Goal: Information Seeking & Learning: Check status

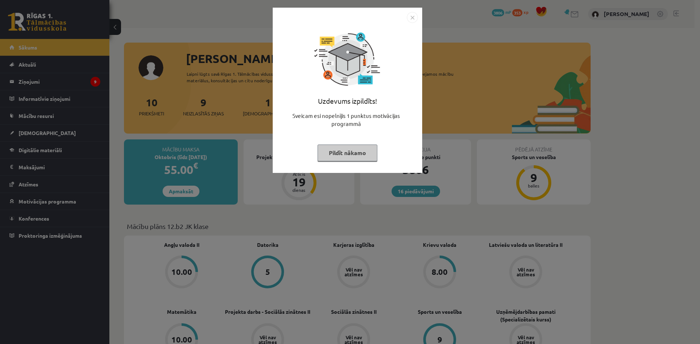
click at [352, 157] on button "Pildīt nākamo" at bounding box center [347, 153] width 60 height 17
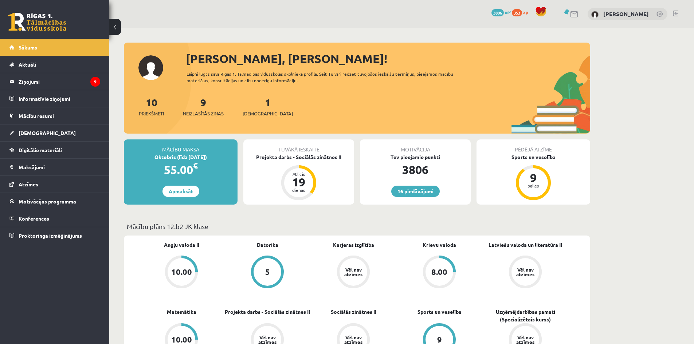
click at [185, 193] on link "Apmaksāt" at bounding box center [181, 191] width 37 height 11
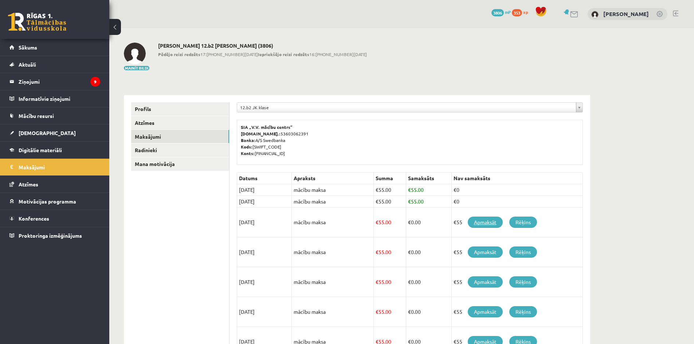
click at [490, 223] on link "Apmaksāt" at bounding box center [485, 222] width 35 height 11
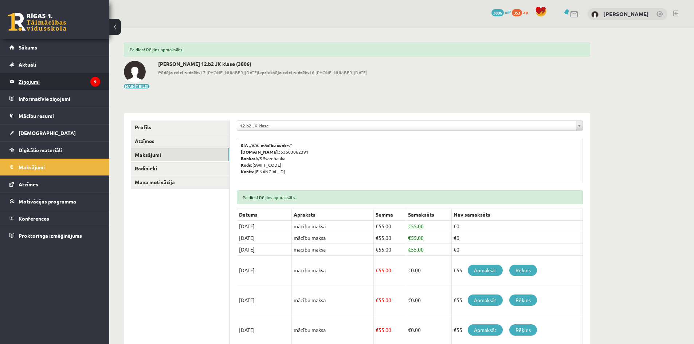
click at [31, 80] on legend "Ziņojumi 9" at bounding box center [60, 81] width 82 height 17
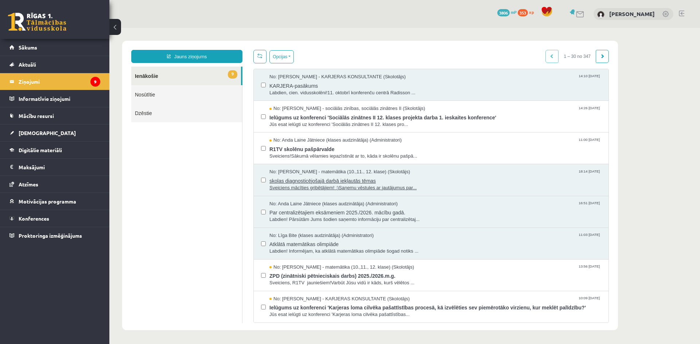
click at [366, 181] on span "skolas diagnosticējošajā darbā iekļautās tēmas" at bounding box center [435, 180] width 332 height 9
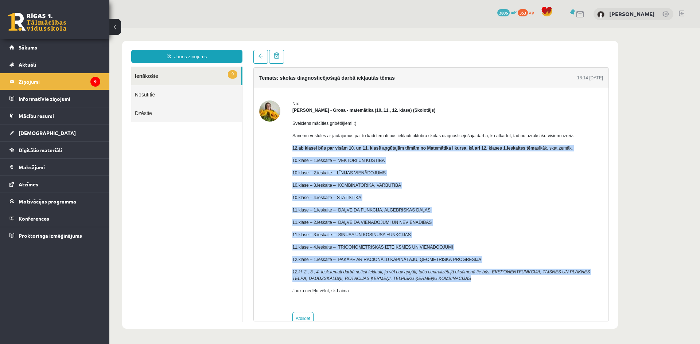
drag, startPoint x: 293, startPoint y: 148, endPoint x: 528, endPoint y: 278, distance: 269.0
click at [528, 278] on div "Sveiciens mācīties gribētājiem! :) Saņemu vēstules ar jautājumus par to kādi te…" at bounding box center [447, 210] width 310 height 193
click at [544, 229] on div "Sveiciens mācīties gribētājiem! :) Saņemu vēstules ar jautājumus par to kādi te…" at bounding box center [447, 210] width 310 height 193
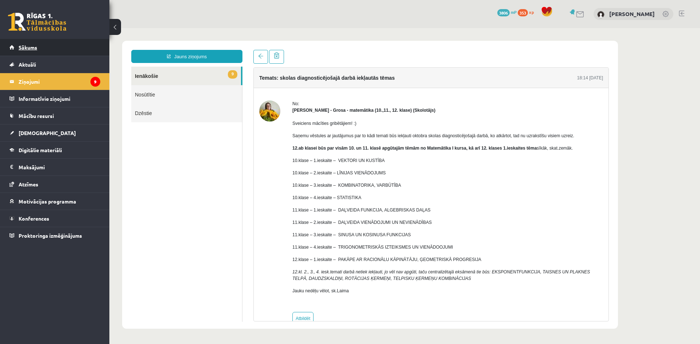
click at [27, 47] on span "Sākums" at bounding box center [28, 47] width 19 height 7
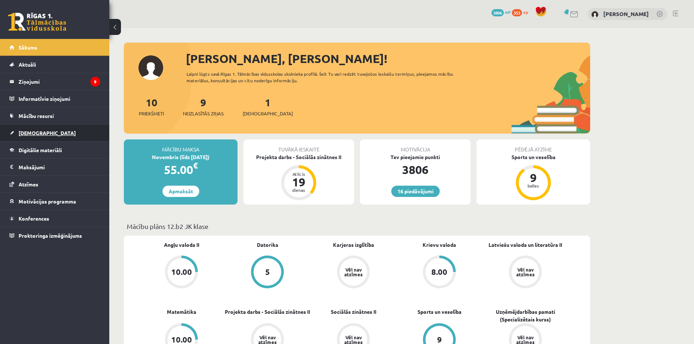
click at [34, 132] on span "[DEMOGRAPHIC_DATA]" at bounding box center [47, 133] width 57 height 7
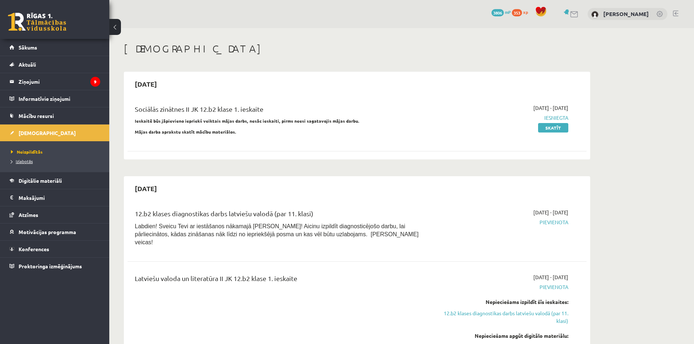
click at [27, 159] on span "Izlabotās" at bounding box center [22, 162] width 22 height 6
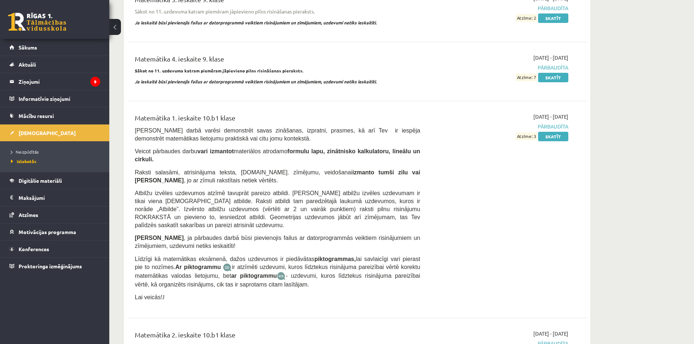
scroll to position [1786, 0]
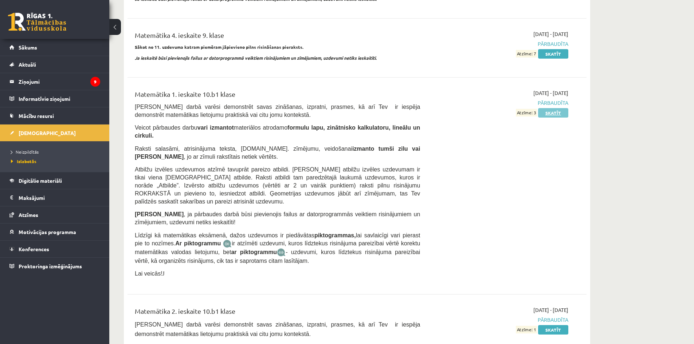
click at [557, 108] on link "Skatīt" at bounding box center [553, 112] width 30 height 9
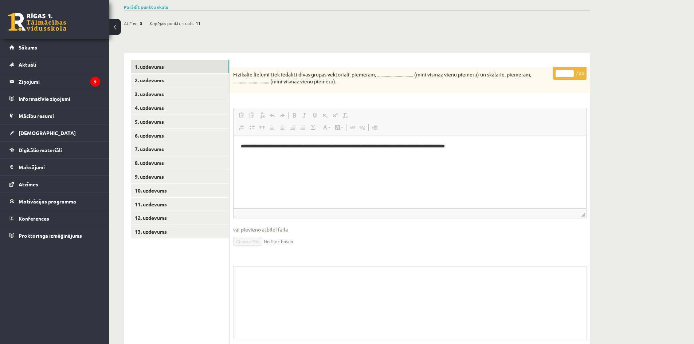
scroll to position [182, 0]
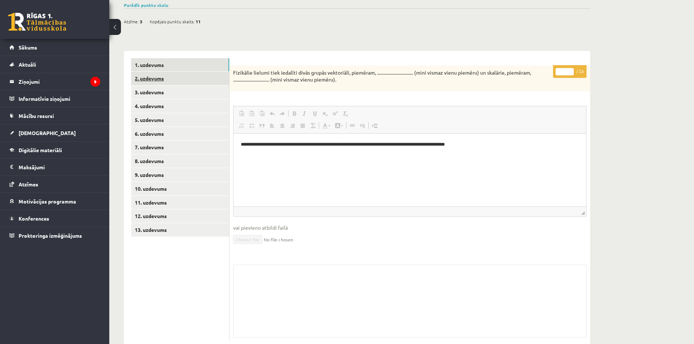
click at [158, 78] on link "2. uzdevums" at bounding box center [180, 78] width 98 height 13
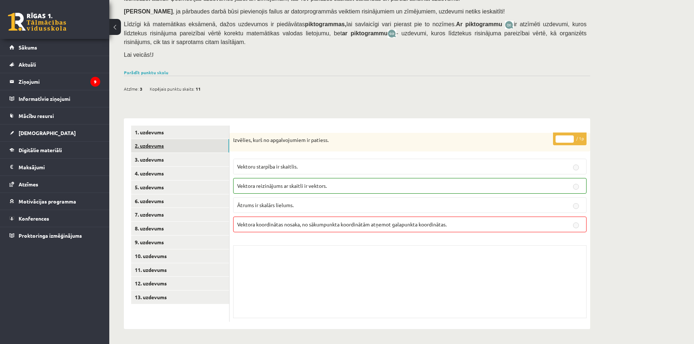
scroll to position [114, 0]
click at [154, 160] on link "3. uzdevums" at bounding box center [180, 159] width 98 height 13
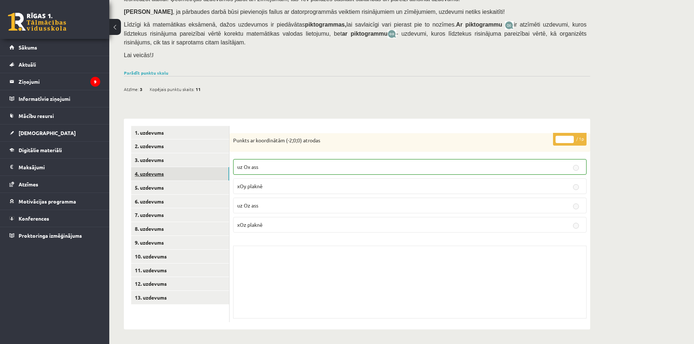
click at [156, 172] on link "4. uzdevums" at bounding box center [180, 173] width 98 height 13
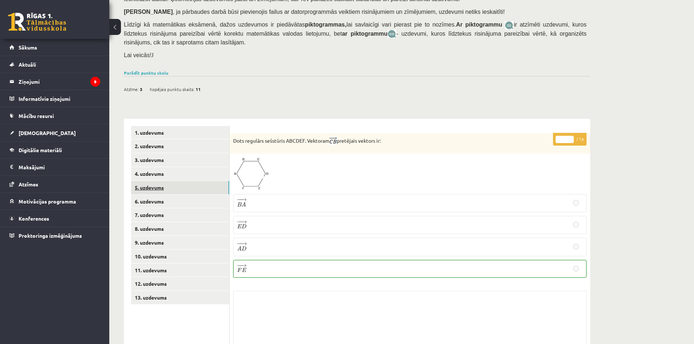
click at [158, 189] on link "5. uzdevums" at bounding box center [180, 187] width 98 height 13
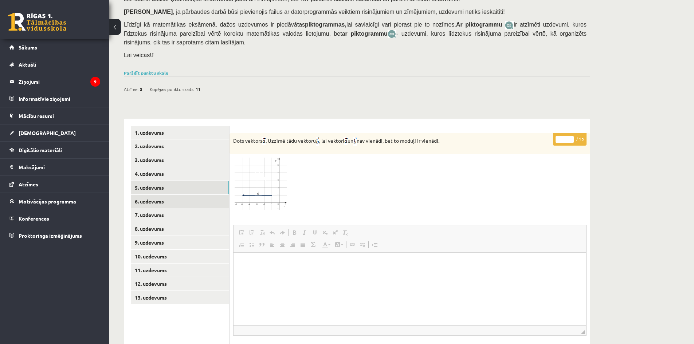
scroll to position [0, 0]
click at [158, 133] on link "1. uzdevums" at bounding box center [180, 132] width 98 height 13
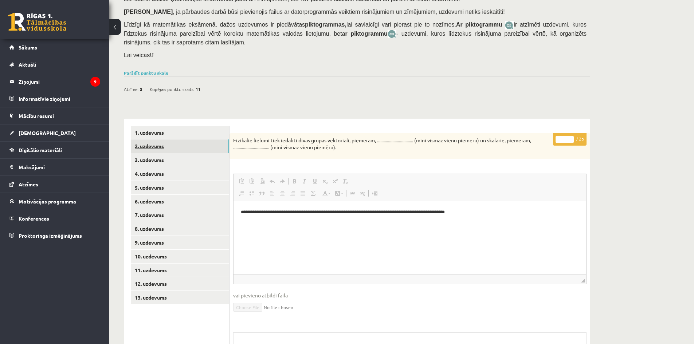
click at [156, 148] on link "2. uzdevums" at bounding box center [180, 146] width 98 height 13
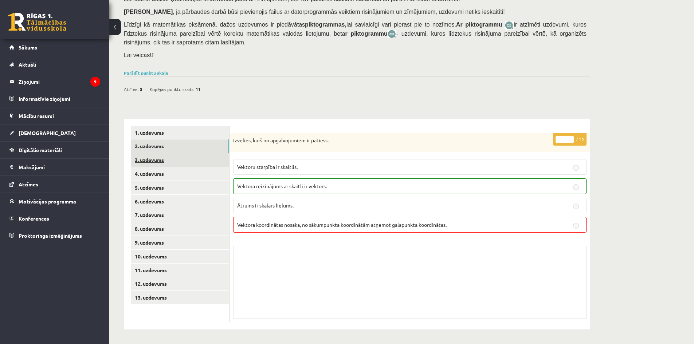
click at [156, 161] on link "3. uzdevums" at bounding box center [180, 159] width 98 height 13
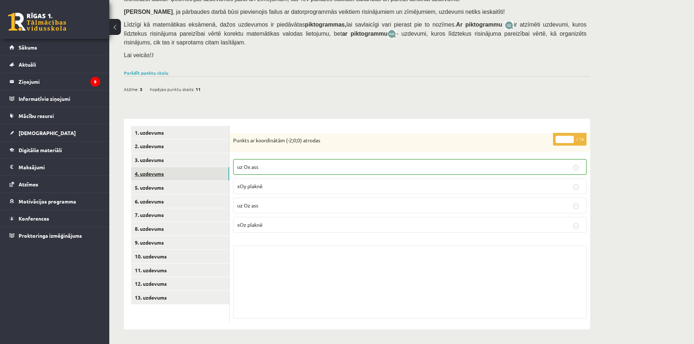
click at [154, 172] on link "4. uzdevums" at bounding box center [180, 173] width 98 height 13
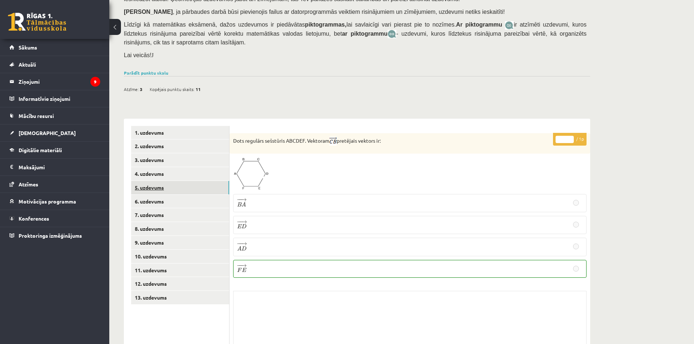
click at [157, 186] on link "5. uzdevums" at bounding box center [180, 187] width 98 height 13
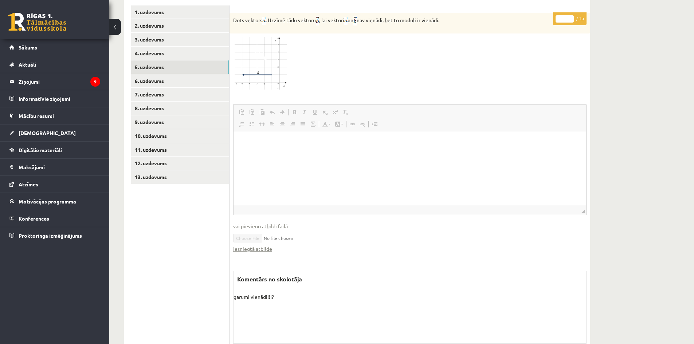
scroll to position [260, 0]
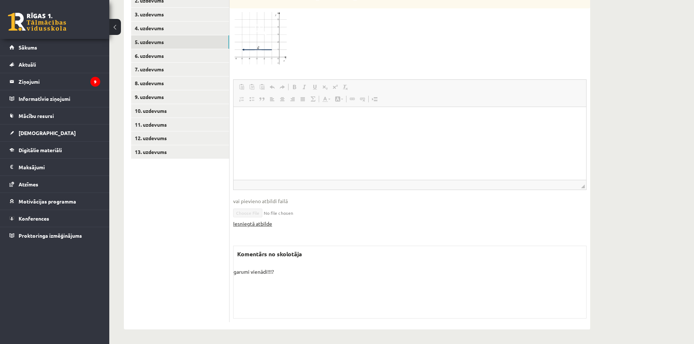
click at [265, 225] on link "Iesniegtā atbilde" at bounding box center [252, 224] width 39 height 8
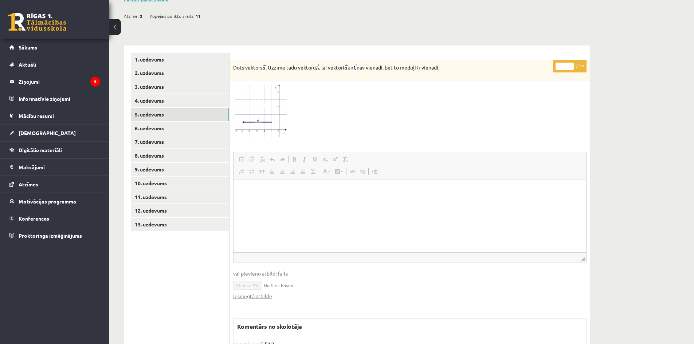
scroll to position [187, 0]
click at [155, 131] on link "6. uzdevums" at bounding box center [180, 128] width 98 height 13
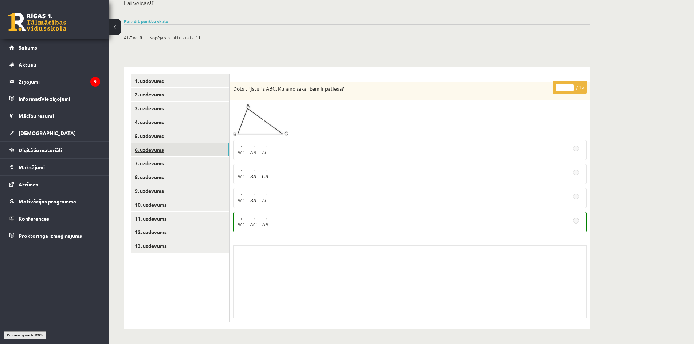
scroll to position [142, 0]
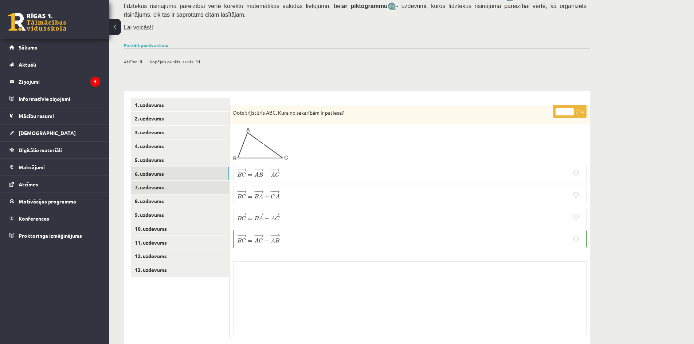
click at [155, 189] on link "7. uzdevums" at bounding box center [180, 187] width 98 height 13
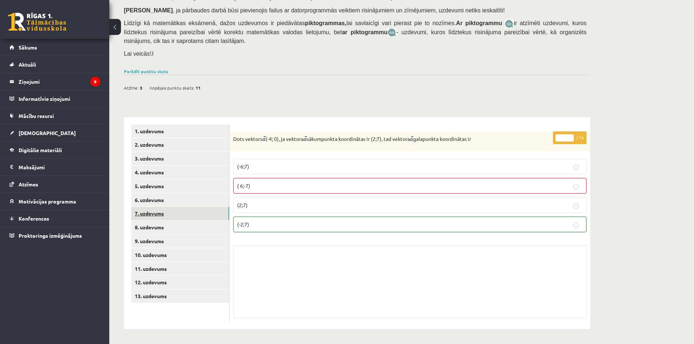
scroll to position [116, 0]
click at [152, 226] on link "8. uzdevums" at bounding box center [180, 227] width 98 height 13
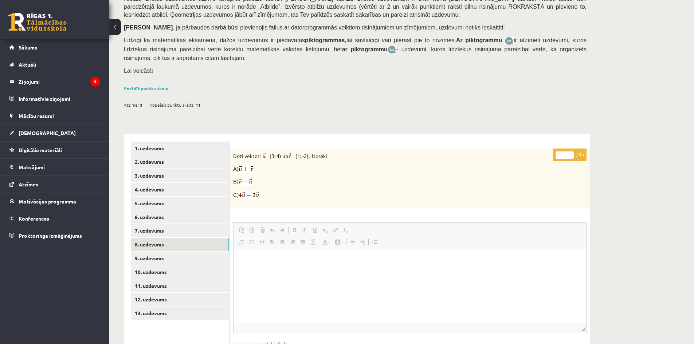
scroll to position [95, 0]
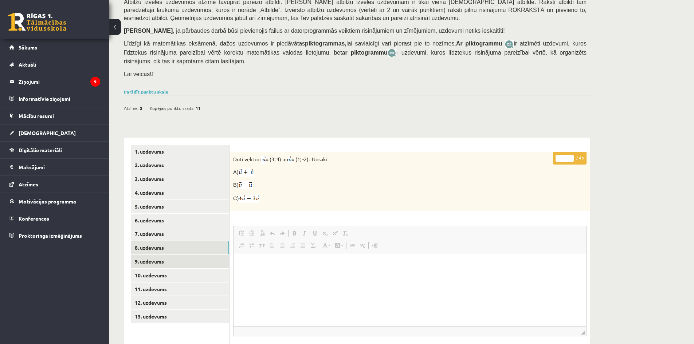
click at [161, 261] on link "9. uzdevums" at bounding box center [180, 261] width 98 height 13
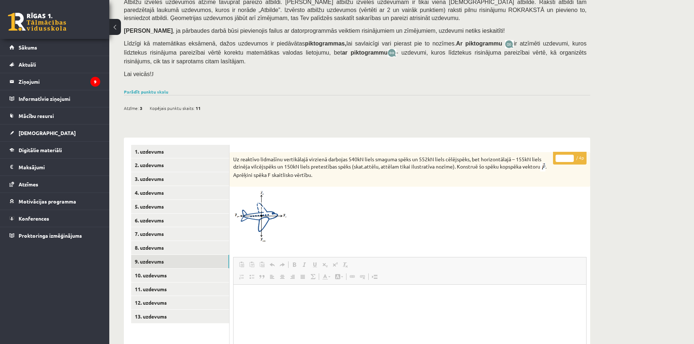
scroll to position [0, 0]
click at [159, 274] on link "10. uzdevums" at bounding box center [180, 275] width 98 height 13
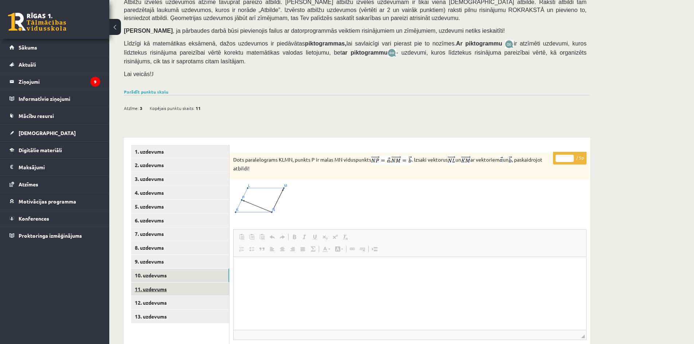
click at [155, 287] on link "11. uzdevums" at bounding box center [180, 289] width 98 height 13
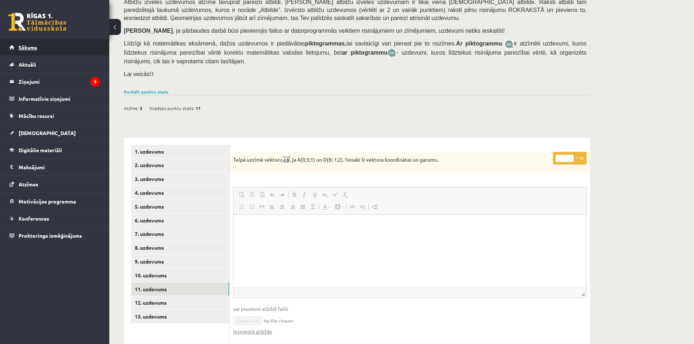
click at [31, 48] on span "Sākums" at bounding box center [28, 47] width 19 height 7
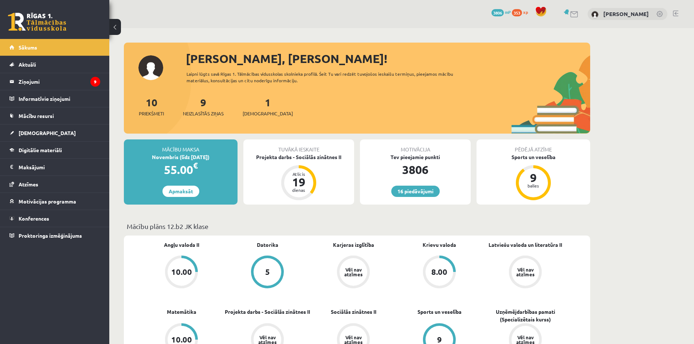
click at [676, 14] on link at bounding box center [675, 14] width 5 height 6
